Goal: Use online tool/utility

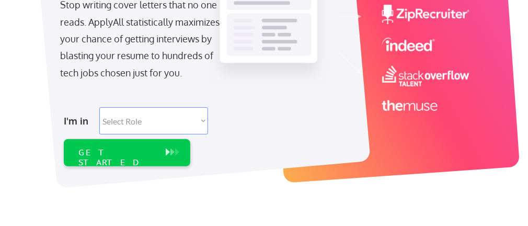
scroll to position [221, 0]
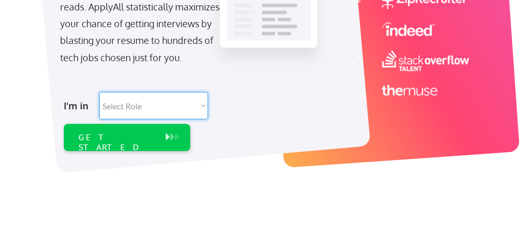
click at [99, 92] on select "Select Role Software Engineering Product Management Customer Success Sales UI/U…" at bounding box center [153, 105] width 109 height 27
select select ""it_security""
click option "IT/Cybersecurity" at bounding box center [0, 0] width 0 height 0
select select ""it_security""
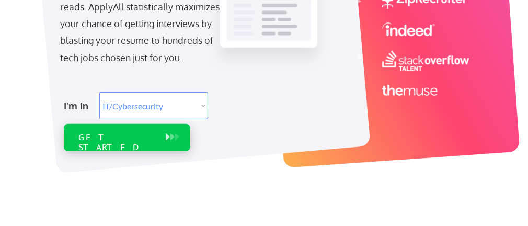
click at [133, 133] on div "GET STARTED" at bounding box center [116, 142] width 77 height 20
